Goal: Task Accomplishment & Management: Manage account settings

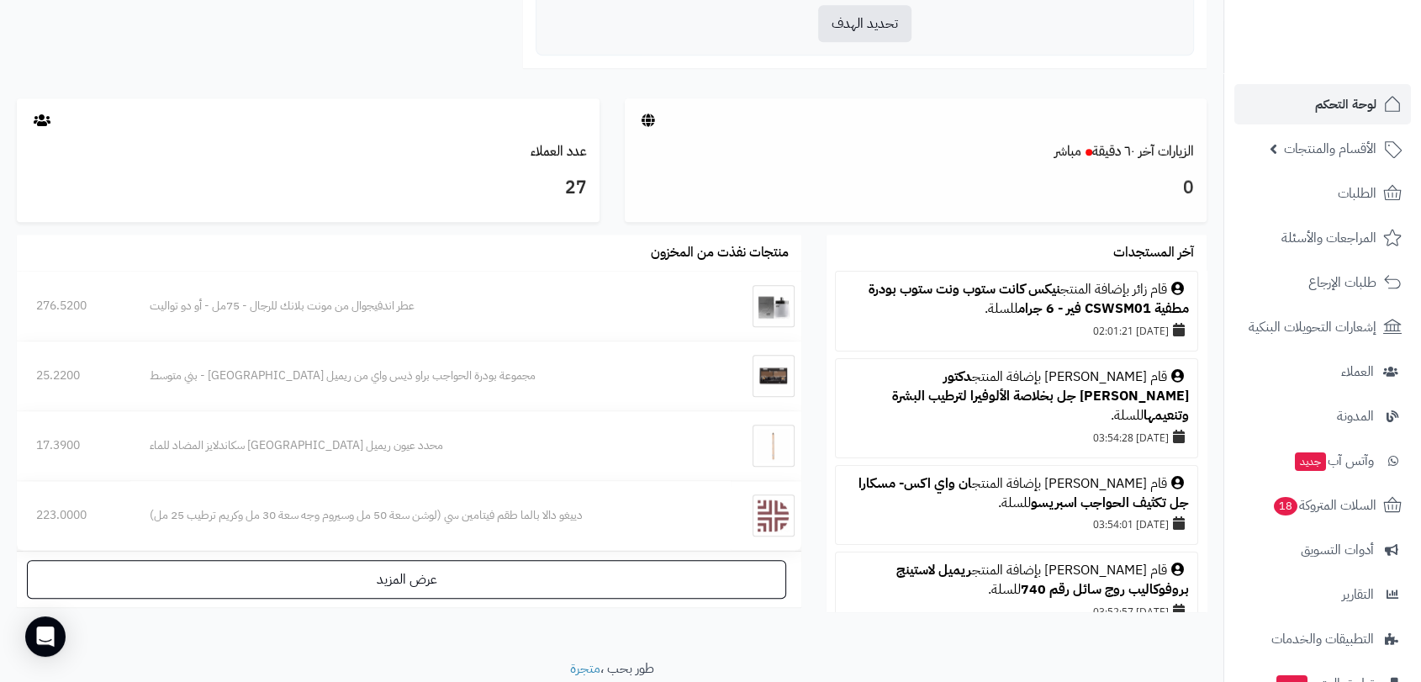
scroll to position [841, 0]
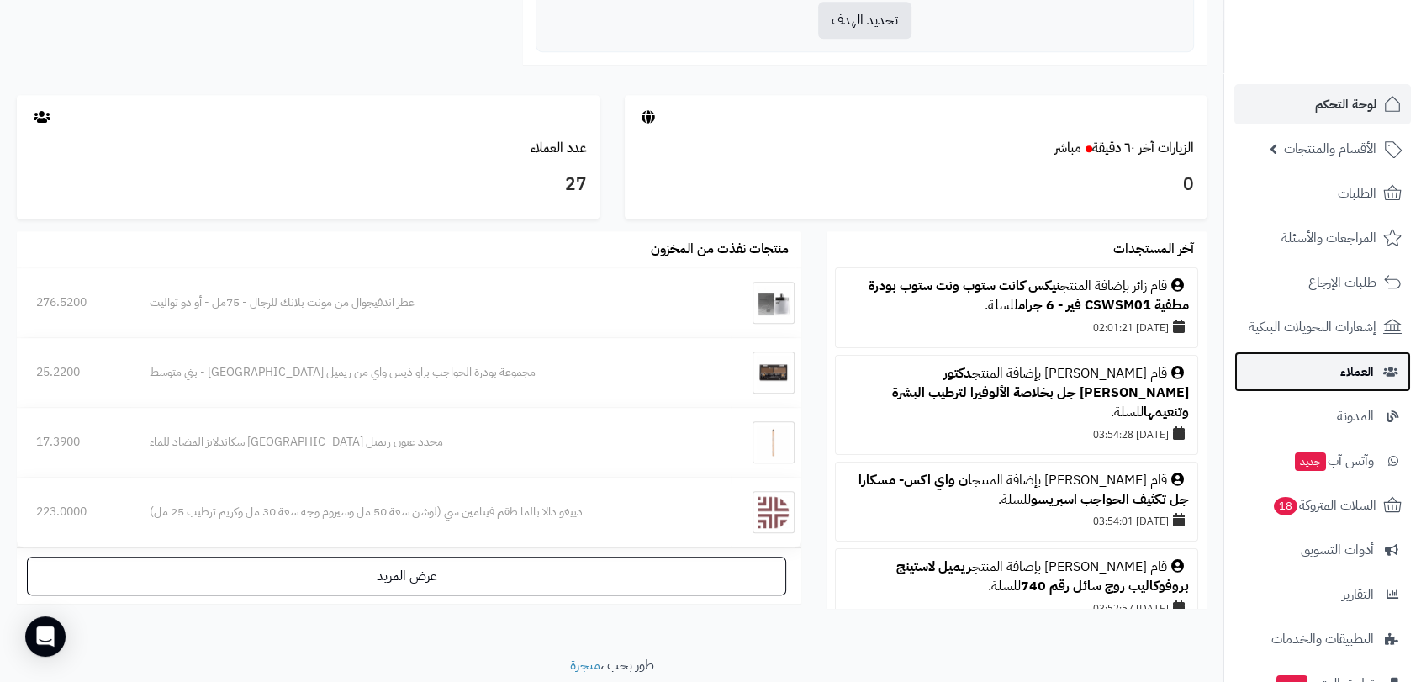
click at [1355, 373] on span "العملاء" at bounding box center [1358, 372] width 34 height 24
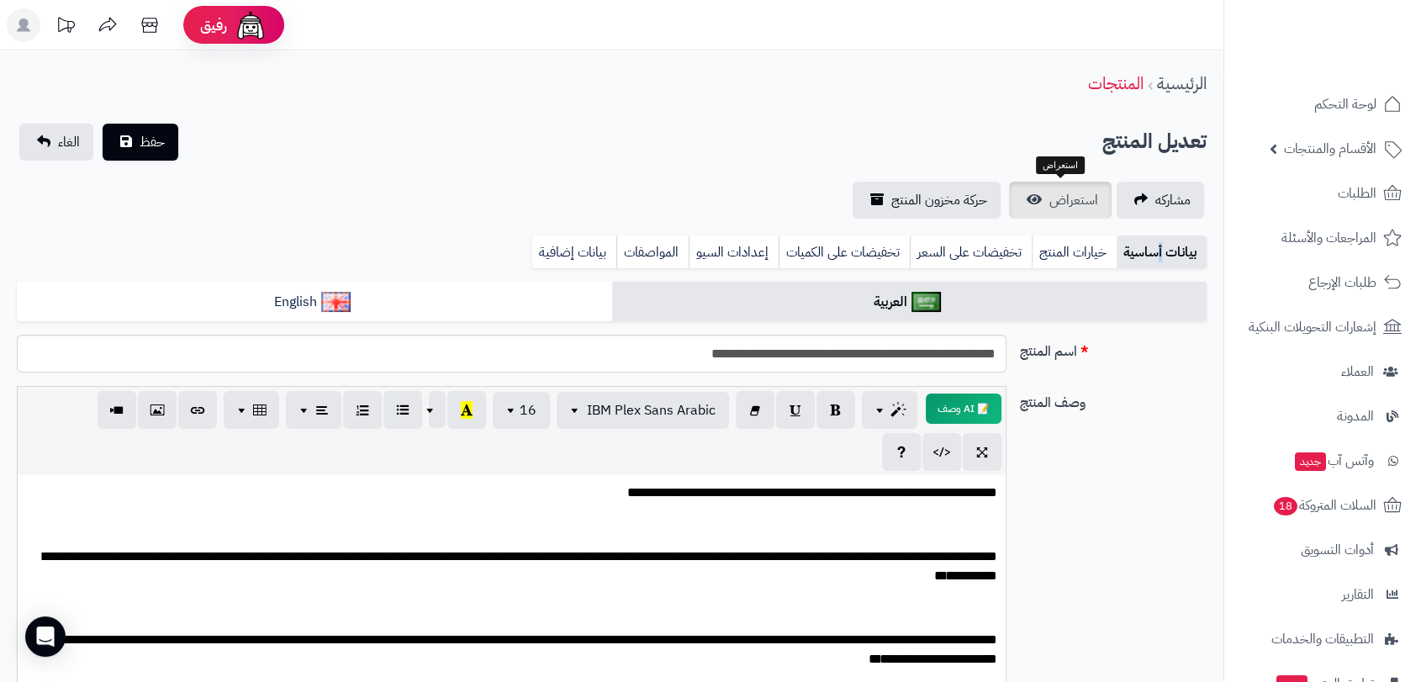
scroll to position [160, 0]
click at [1063, 196] on span "استعراض" at bounding box center [1074, 200] width 49 height 20
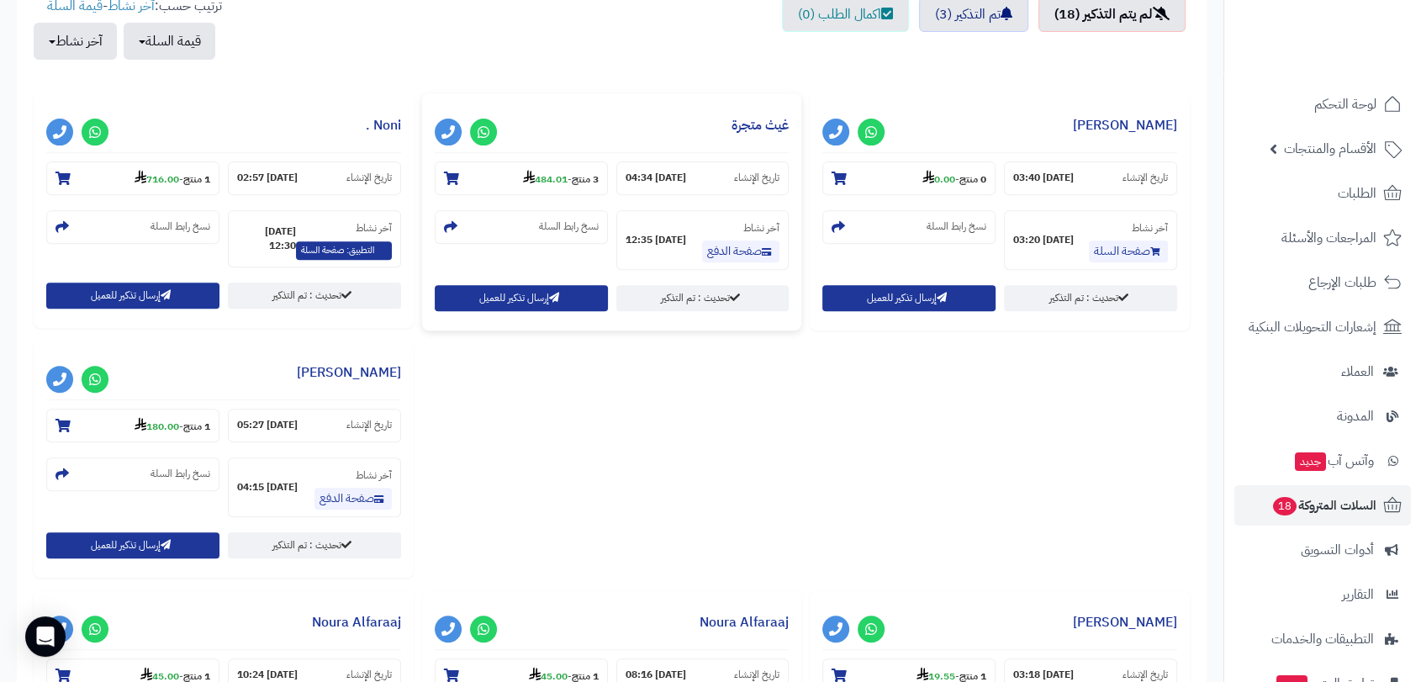
scroll to position [467, 0]
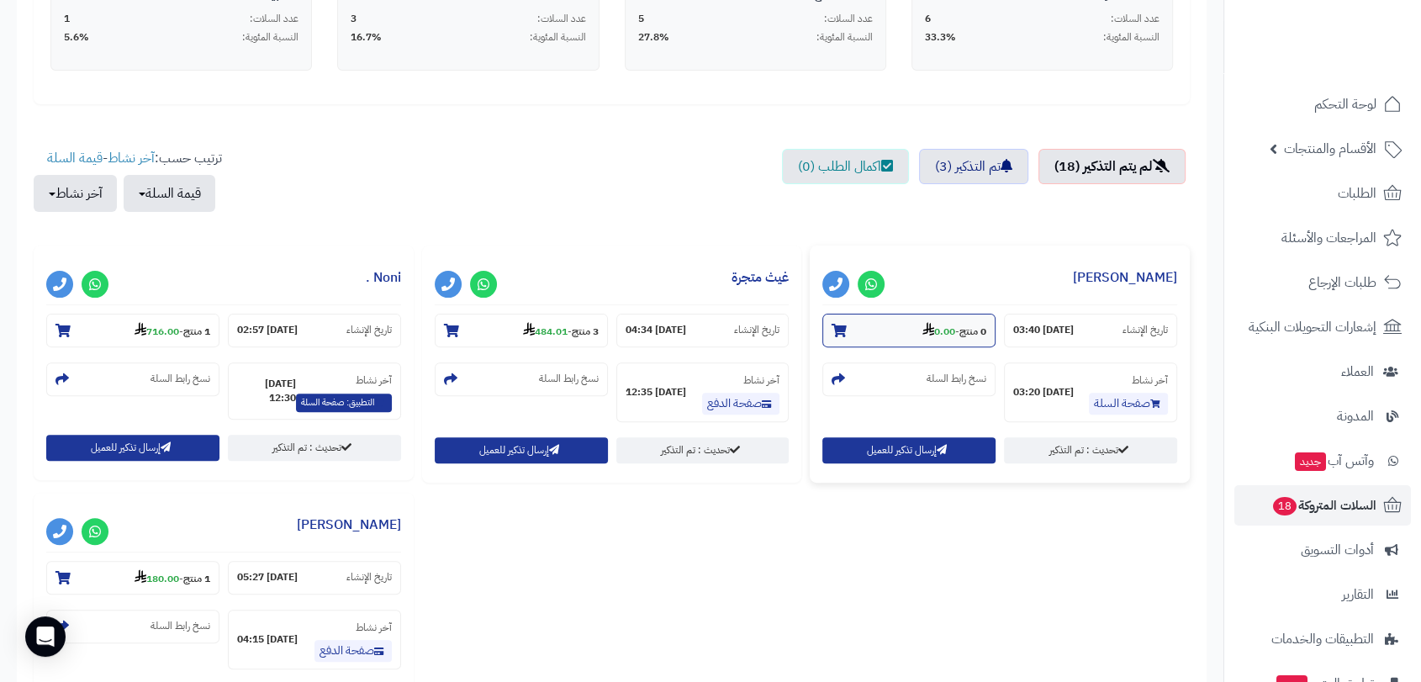
click at [950, 331] on strong "0.00" at bounding box center [939, 331] width 33 height 15
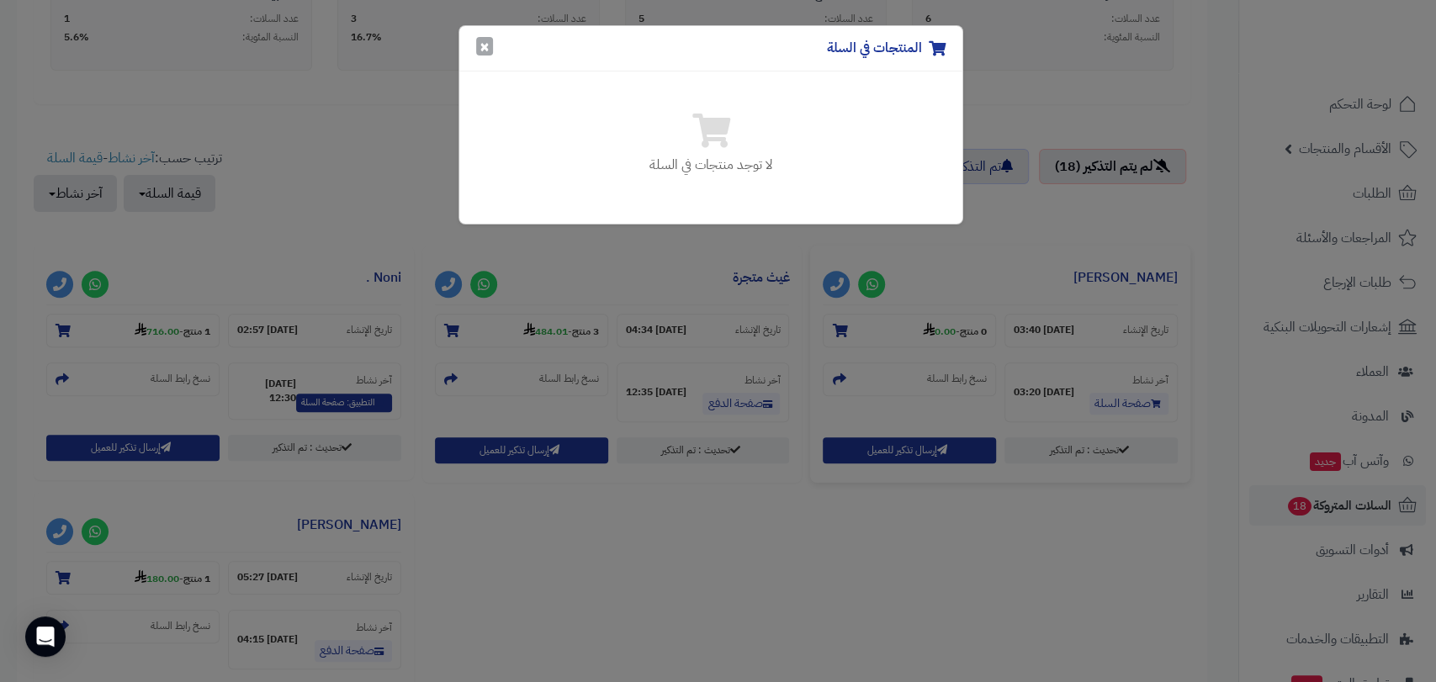
click at [485, 44] on button "×" at bounding box center [484, 46] width 17 height 19
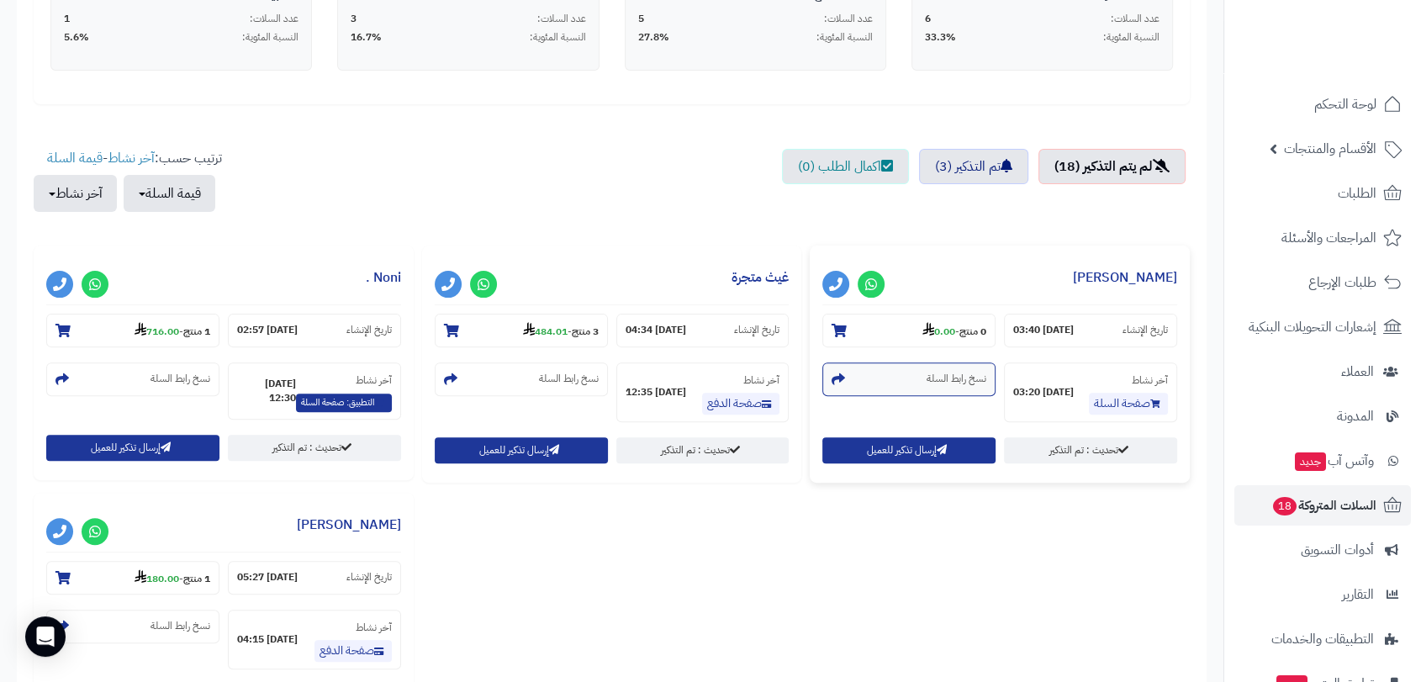
click at [962, 377] on small "نسخ رابط السلة" at bounding box center [957, 379] width 60 height 14
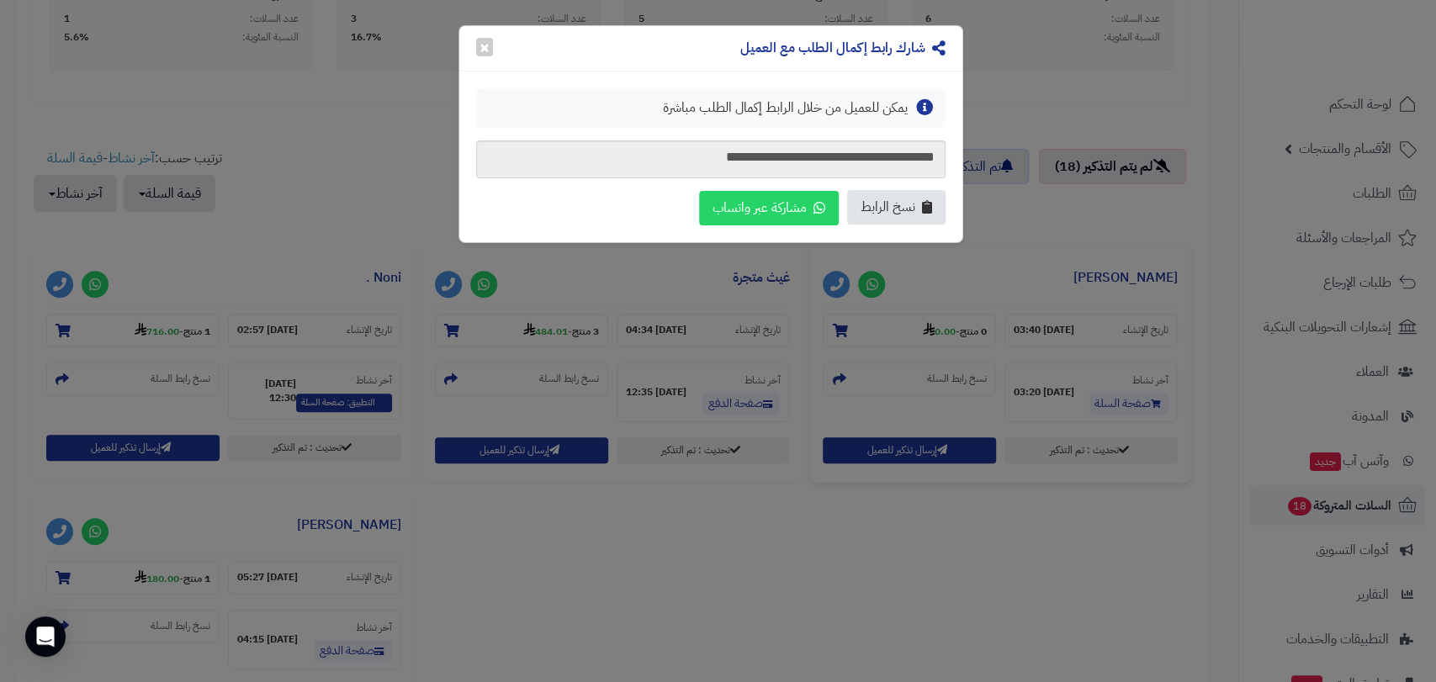
click at [891, 207] on span "نسخ الرابط" at bounding box center [887, 207] width 55 height 19
click at [479, 45] on button "×" at bounding box center [484, 46] width 17 height 19
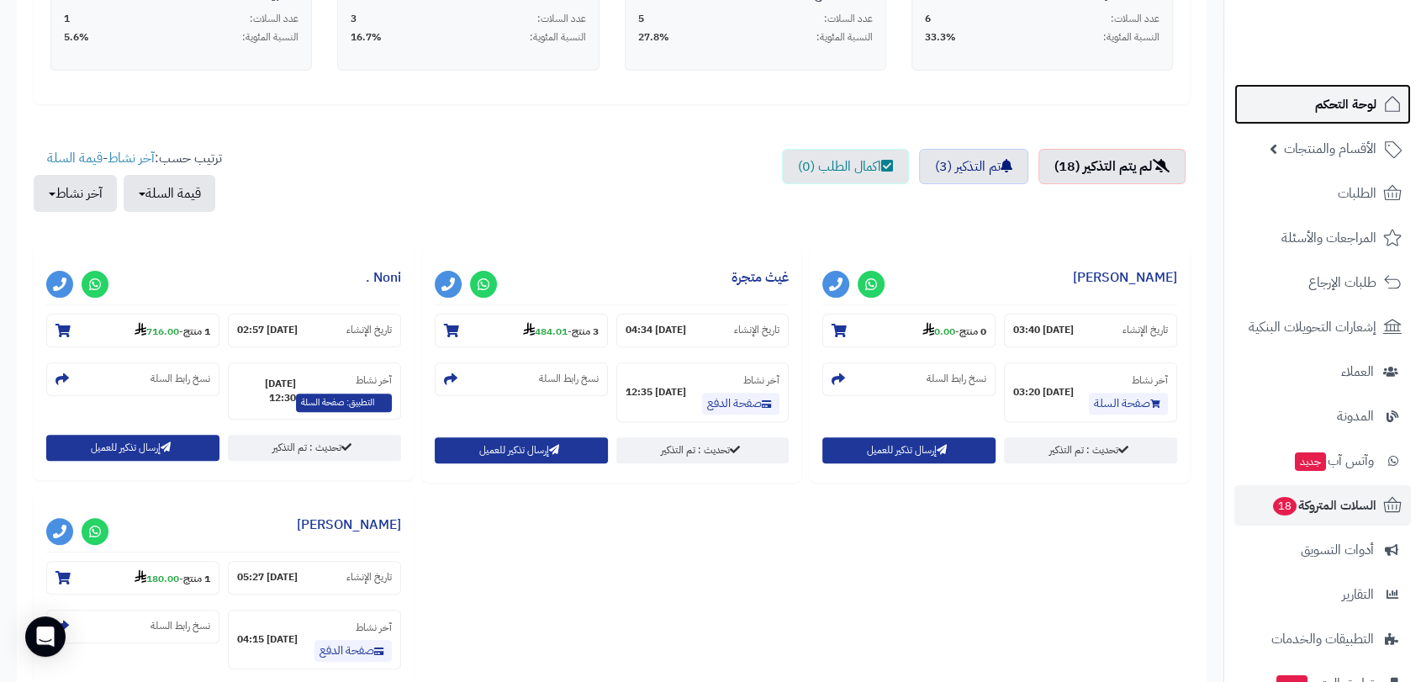
click at [1328, 99] on span "لوحة التحكم" at bounding box center [1345, 105] width 61 height 24
